Goal: Task Accomplishment & Management: Manage account settings

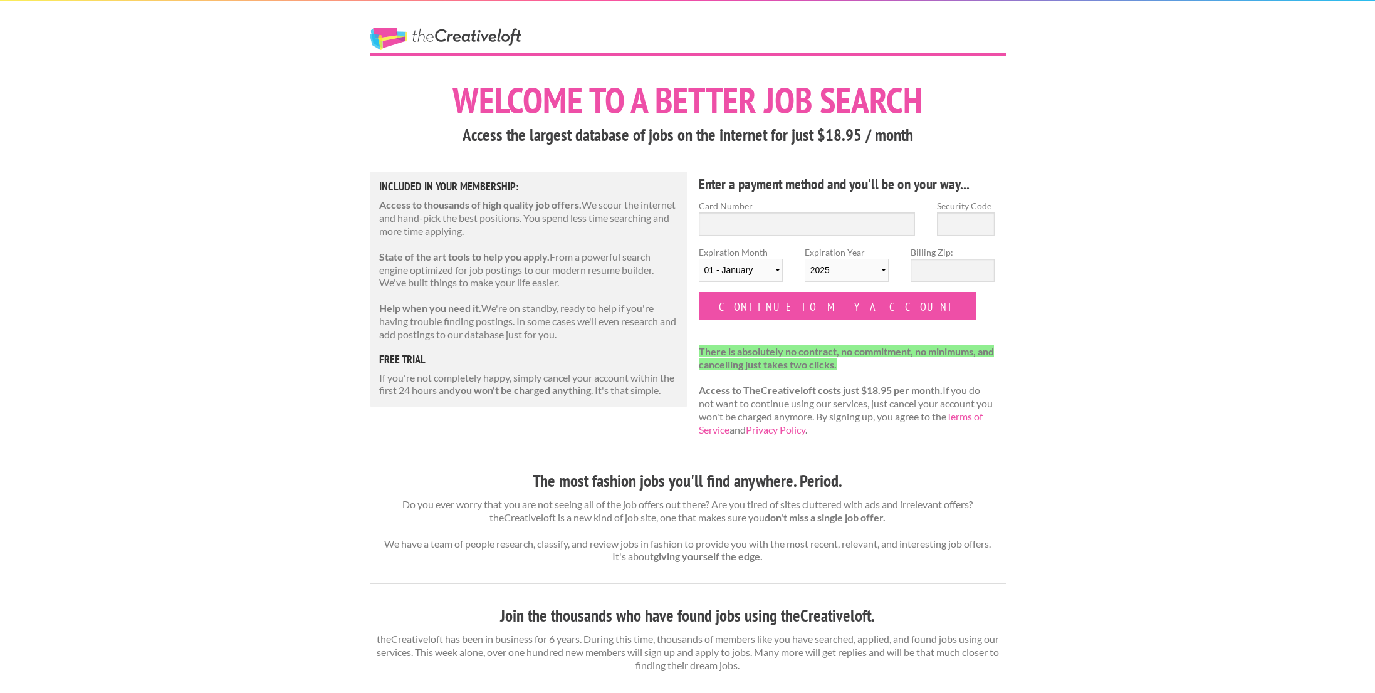
click at [436, 40] on link "The Creative Loft" at bounding box center [446, 39] width 152 height 23
click at [468, 33] on link "The Creative Loft" at bounding box center [446, 39] width 152 height 23
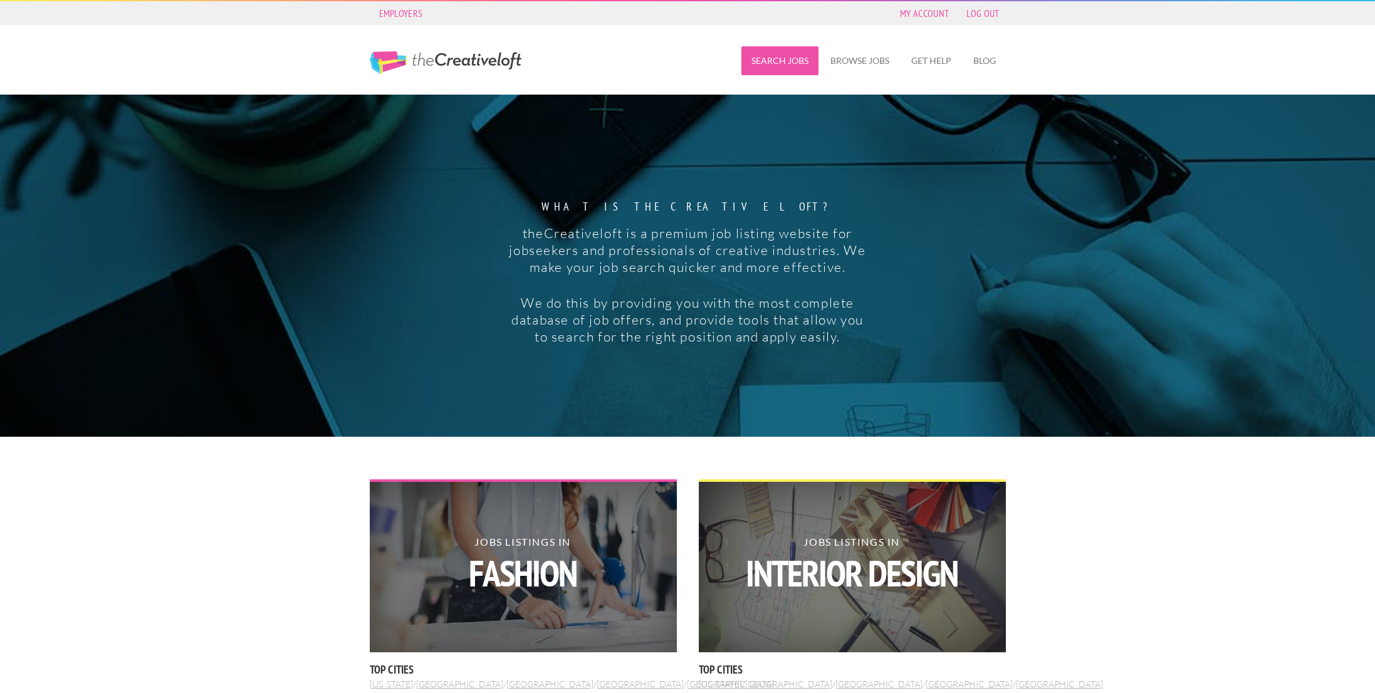
click at [763, 66] on link "Search Jobs" at bounding box center [779, 60] width 77 height 29
click at [861, 55] on link "Browse Jobs" at bounding box center [859, 60] width 79 height 29
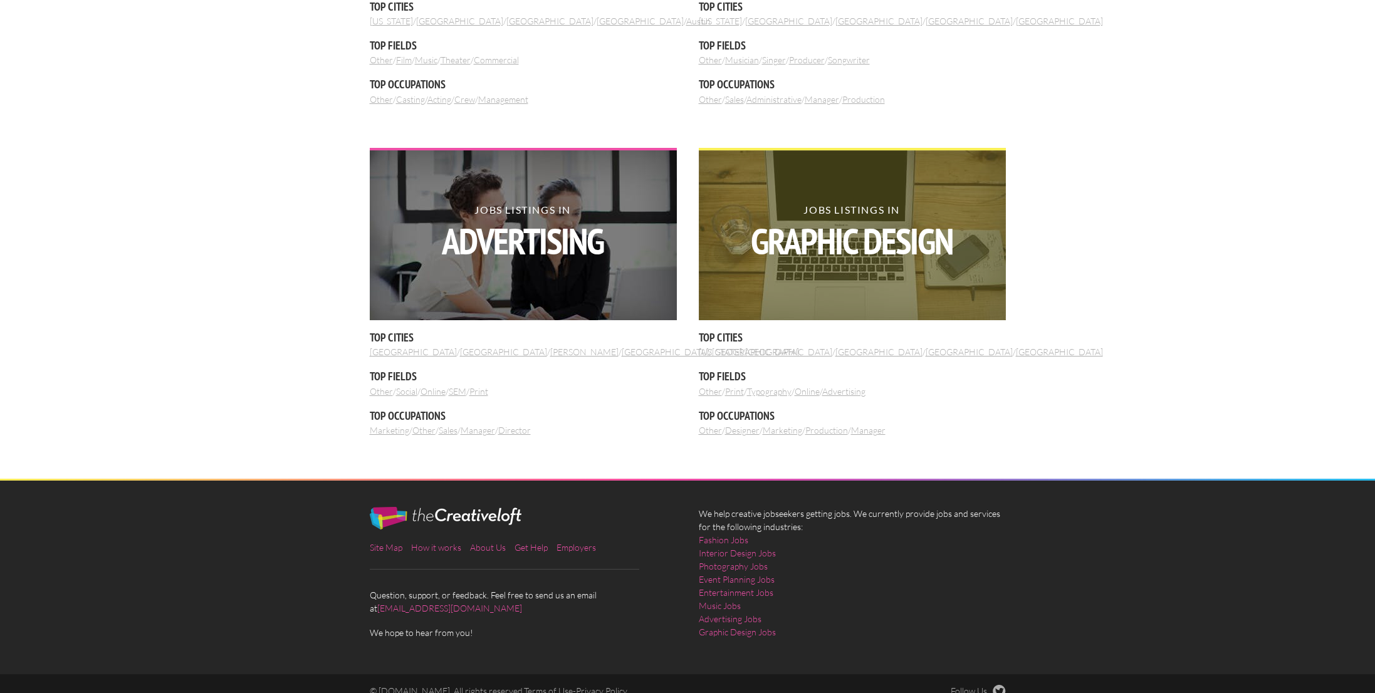
scroll to position [1327, 0]
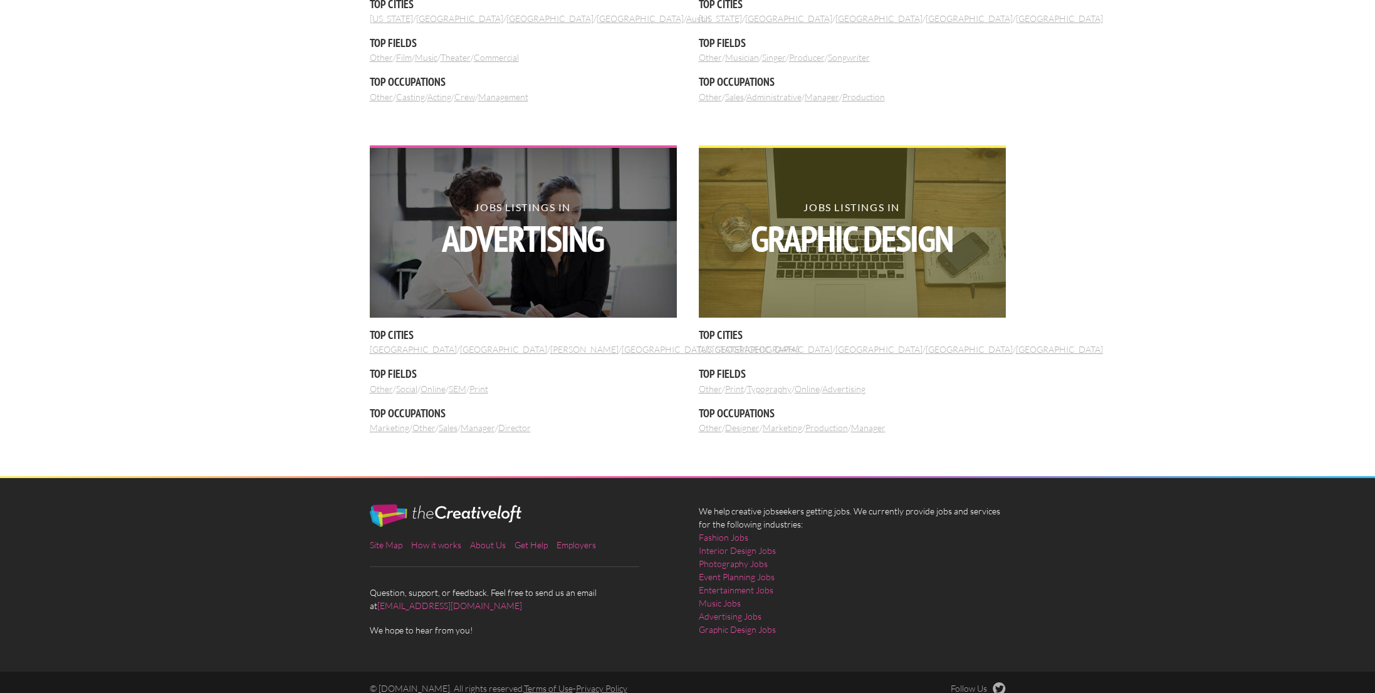
click at [867, 224] on strong "Graphic Design" at bounding box center [851, 239] width 307 height 36
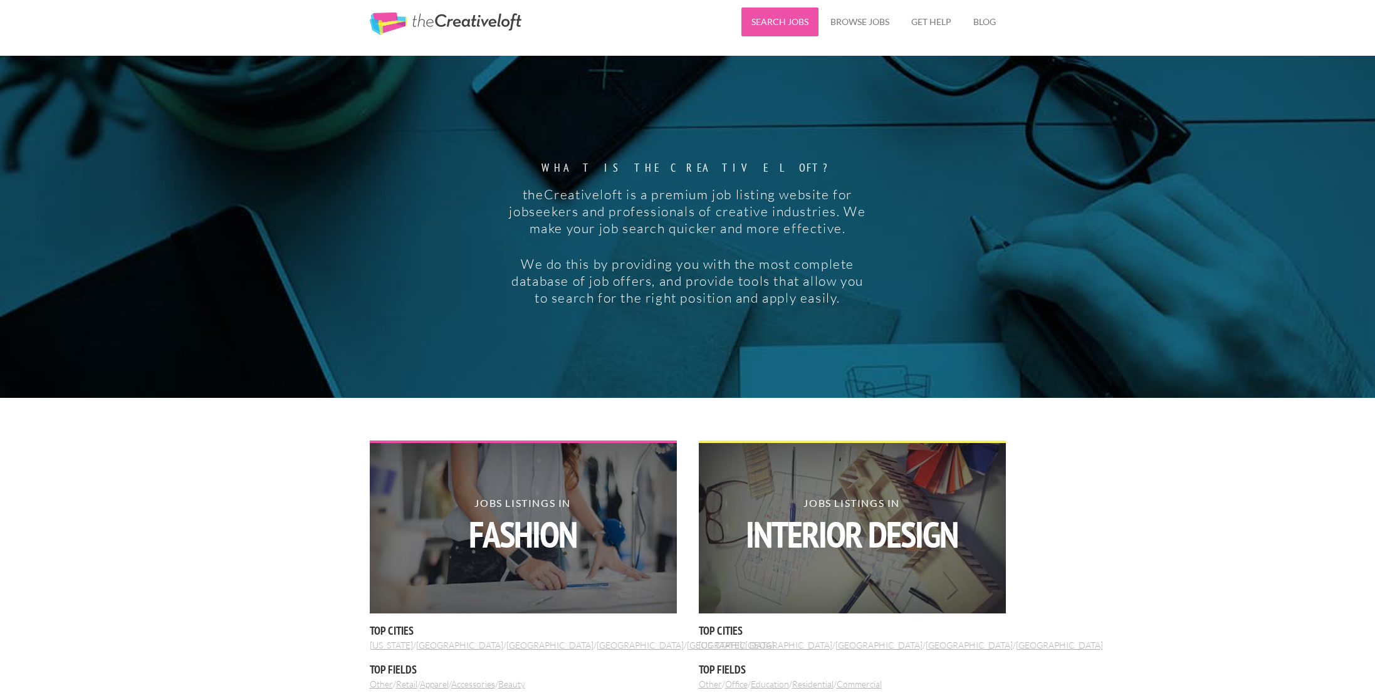
scroll to position [0, 0]
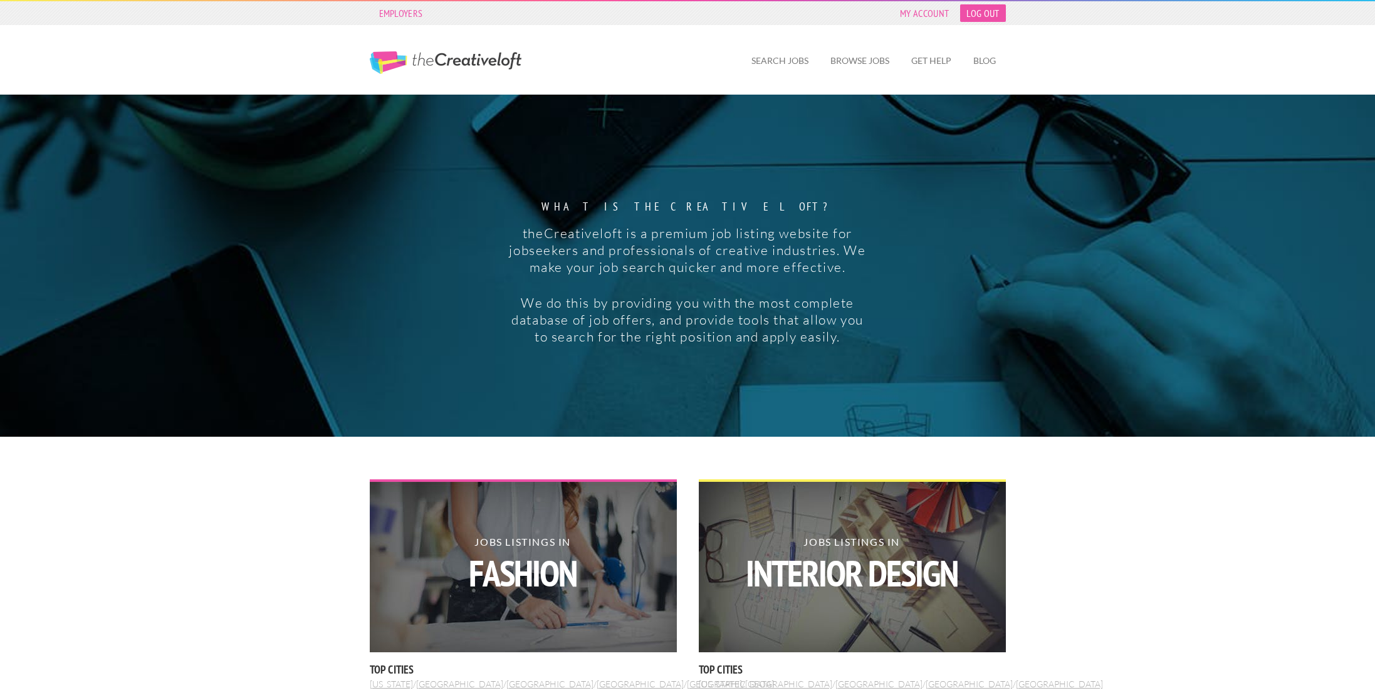
click at [983, 12] on link "Log Out" at bounding box center [982, 13] width 45 height 18
